Goal: Transaction & Acquisition: Obtain resource

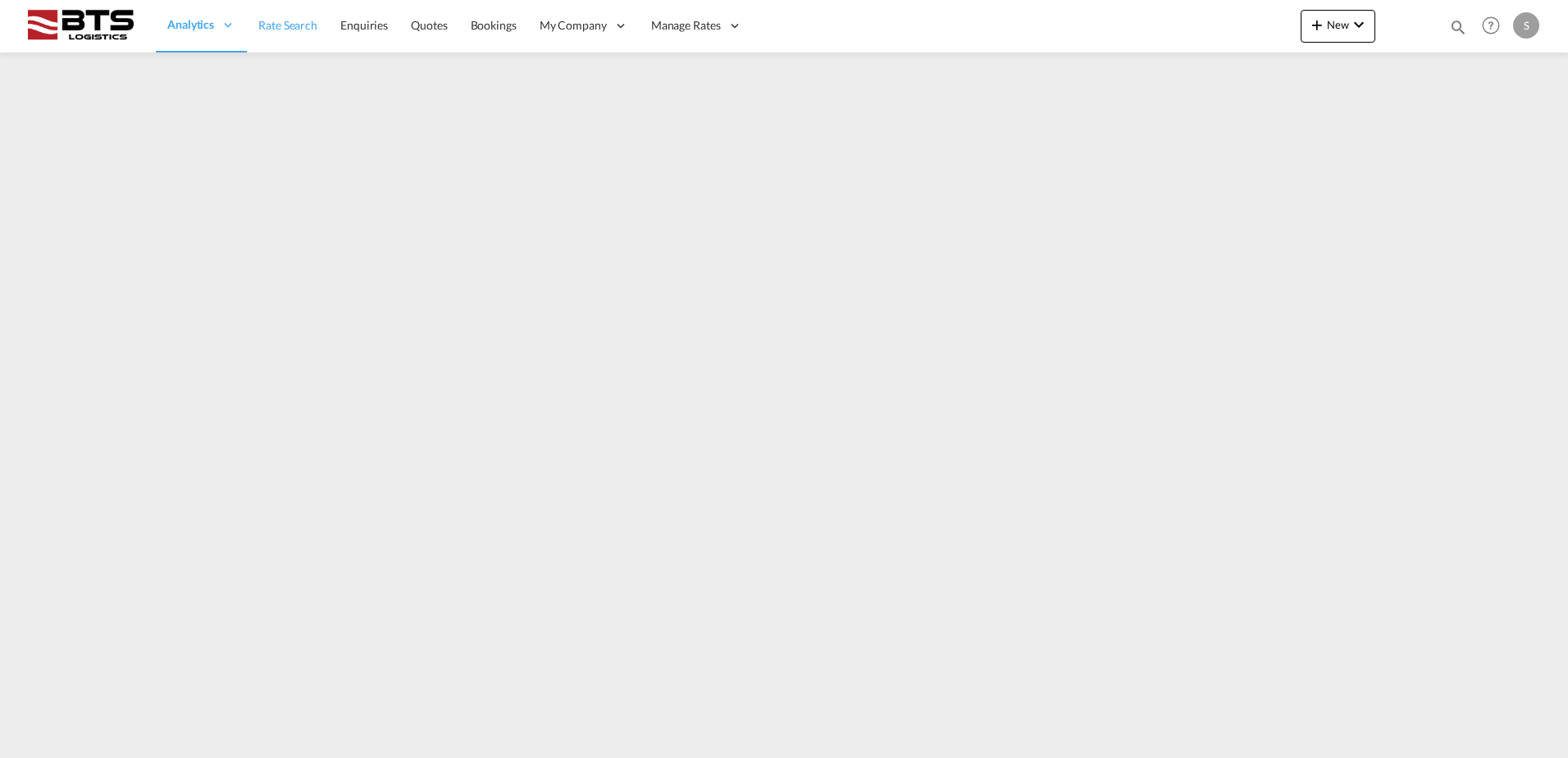
click at [286, 51] on link "Rate Search" at bounding box center [287, 26] width 82 height 53
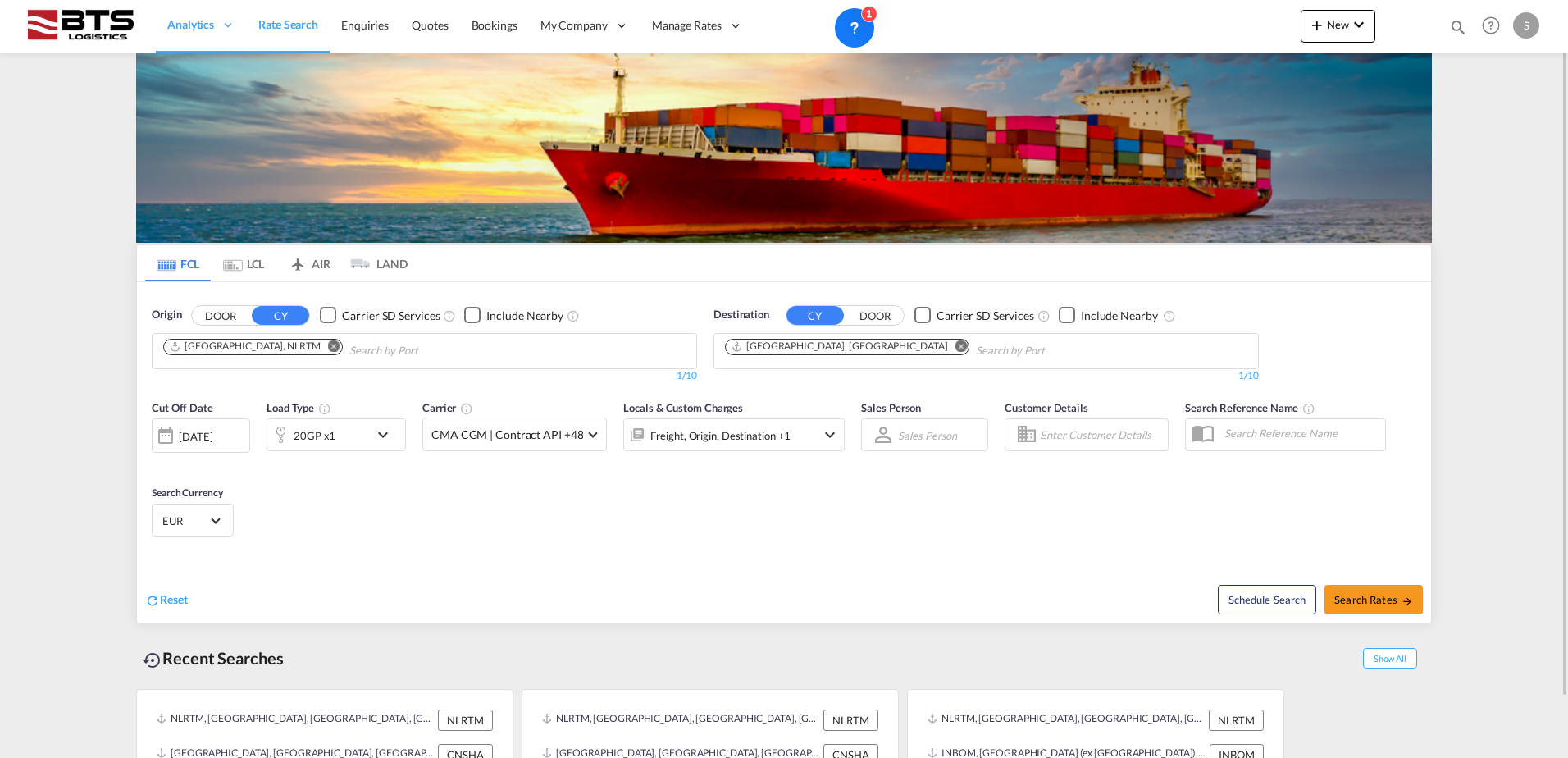
click at [943, 352] on button "Remove" at bounding box center [956, 348] width 25 height 17
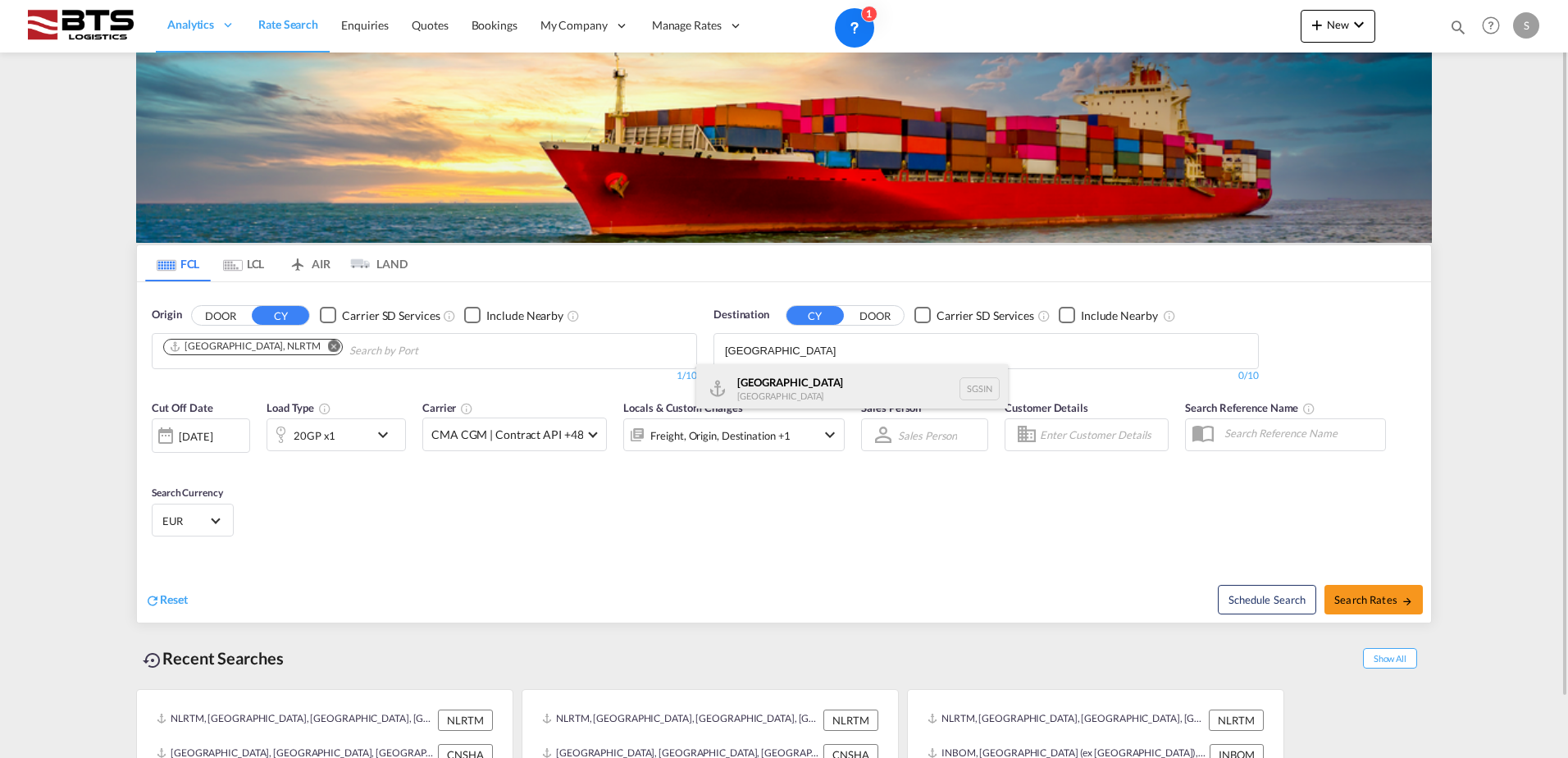
type input "[GEOGRAPHIC_DATA]"
click at [834, 374] on div "Singapore [GEOGRAPHIC_DATA] [GEOGRAPHIC_DATA]" at bounding box center [852, 388] width 311 height 49
click at [189, 510] on md-select-value "EUR" at bounding box center [192, 520] width 64 height 23
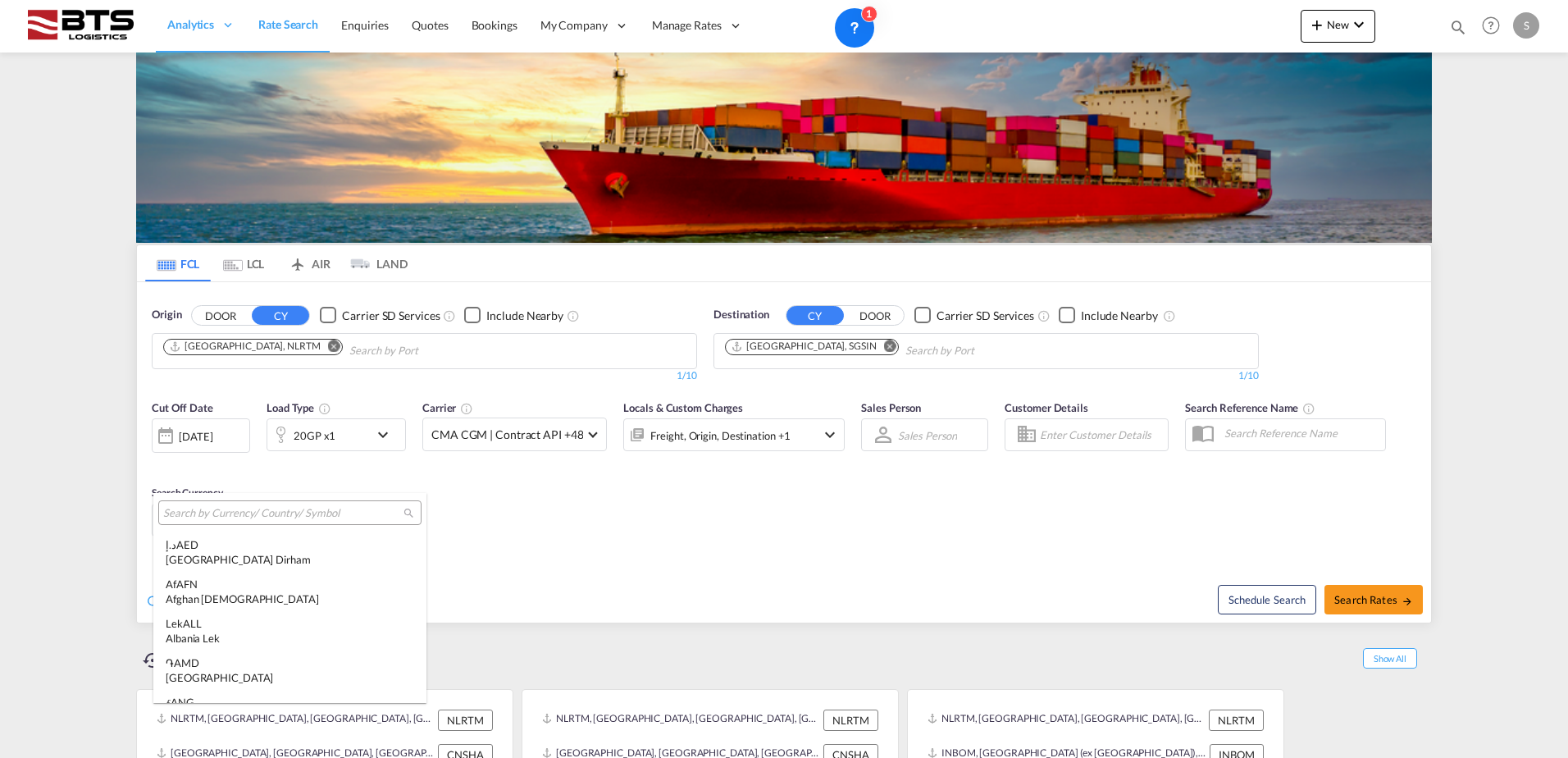
scroll to position [1647, 0]
click at [277, 515] on input "search" at bounding box center [283, 514] width 240 height 15
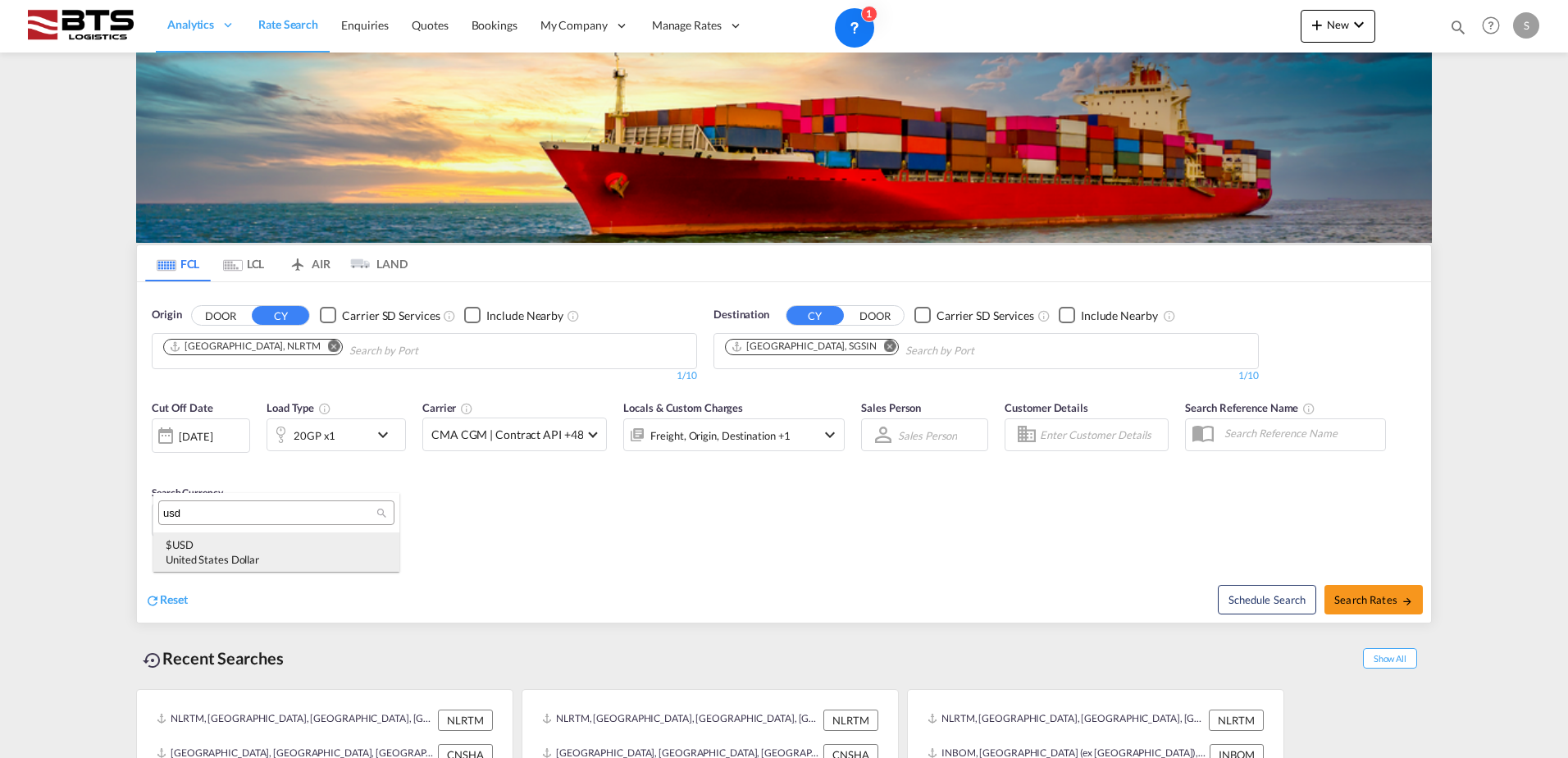
type input "usd"
click at [287, 553] on div "United States Dollar" at bounding box center [276, 559] width 221 height 15
click at [173, 442] on div at bounding box center [166, 436] width 27 height 33
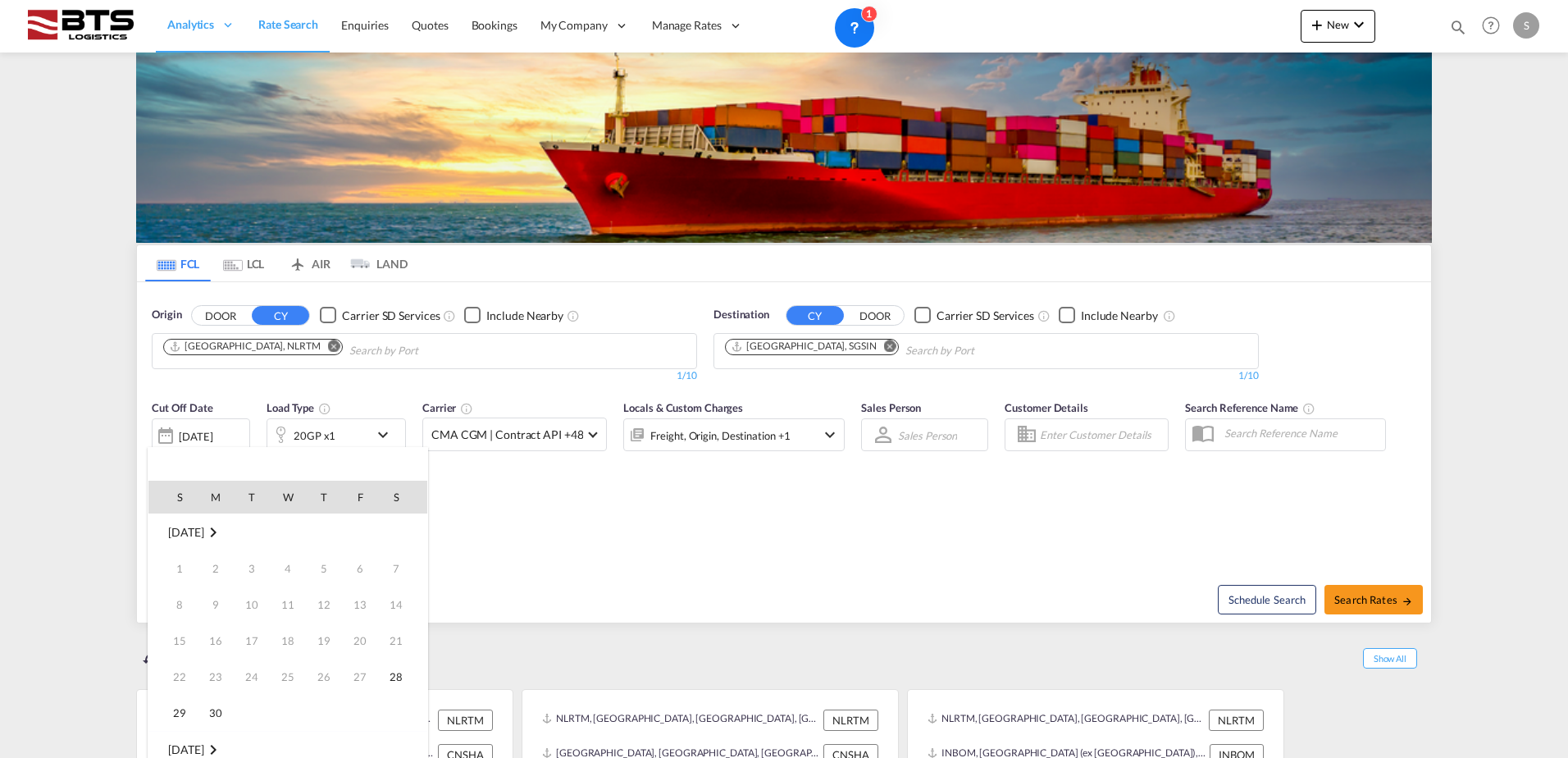
scroll to position [652, 0]
click at [325, 749] on span "2" at bounding box center [324, 750] width 33 height 33
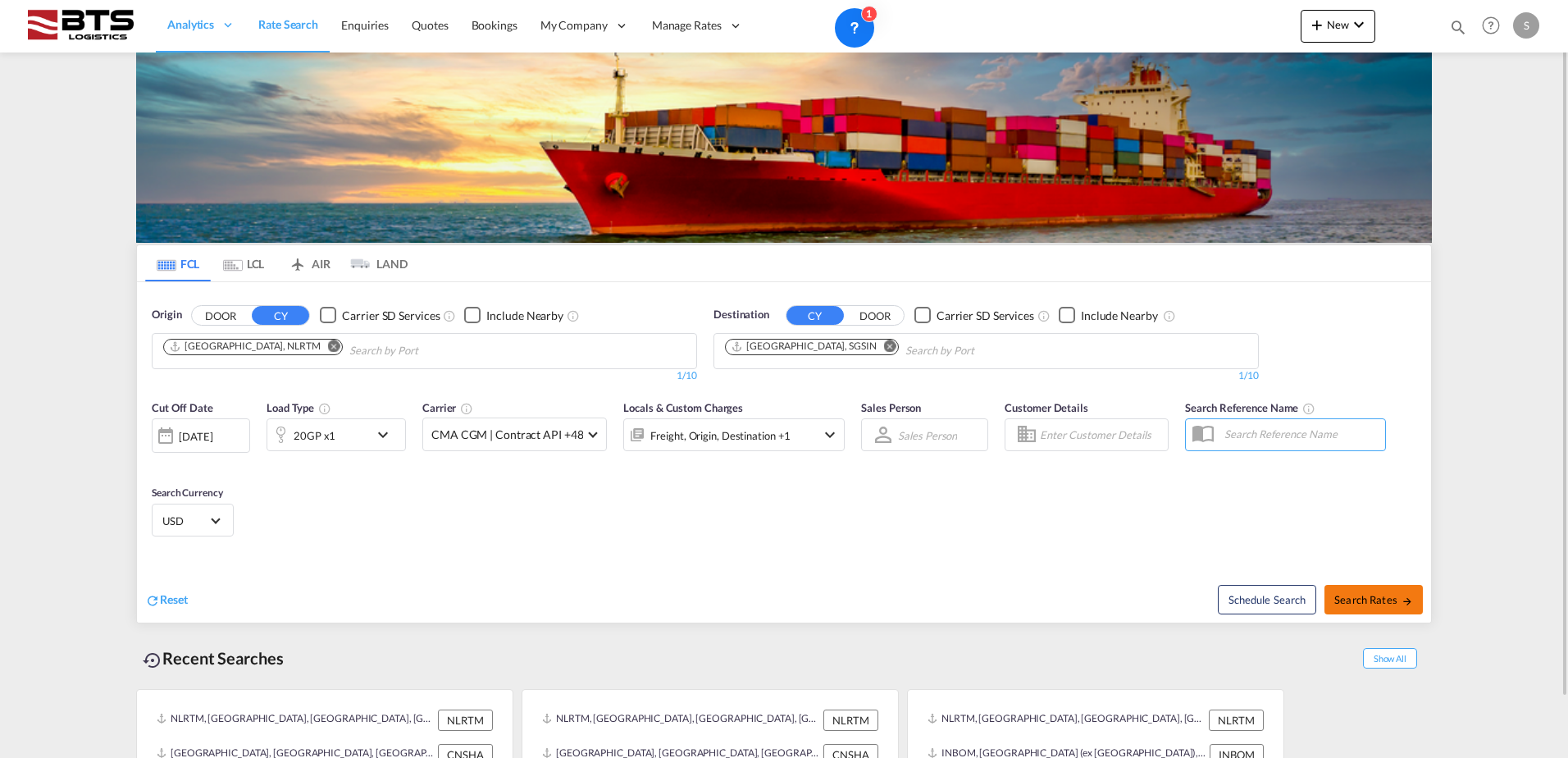
click at [1368, 599] on span "Search Rates" at bounding box center [1373, 600] width 79 height 13
type input "NLRTM to SGSIN / [DATE]"
